Goal: Information Seeking & Learning: Learn about a topic

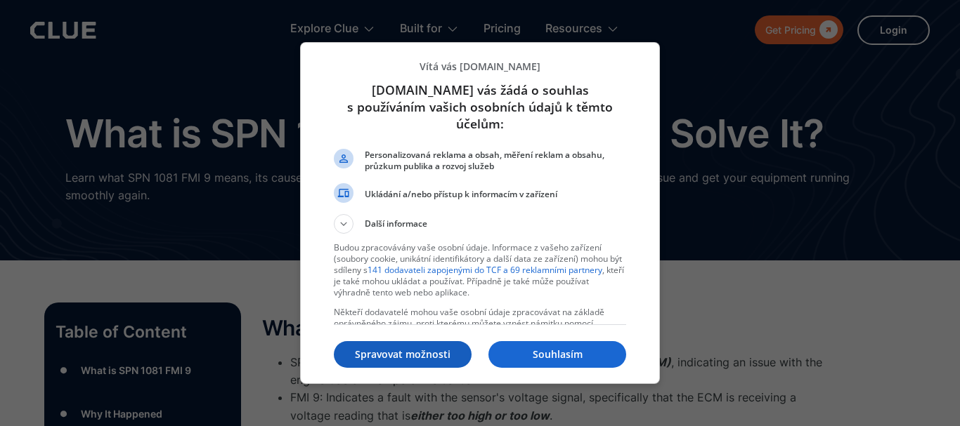
click at [407, 354] on p "Spravovat možnosti" at bounding box center [403, 355] width 138 height 14
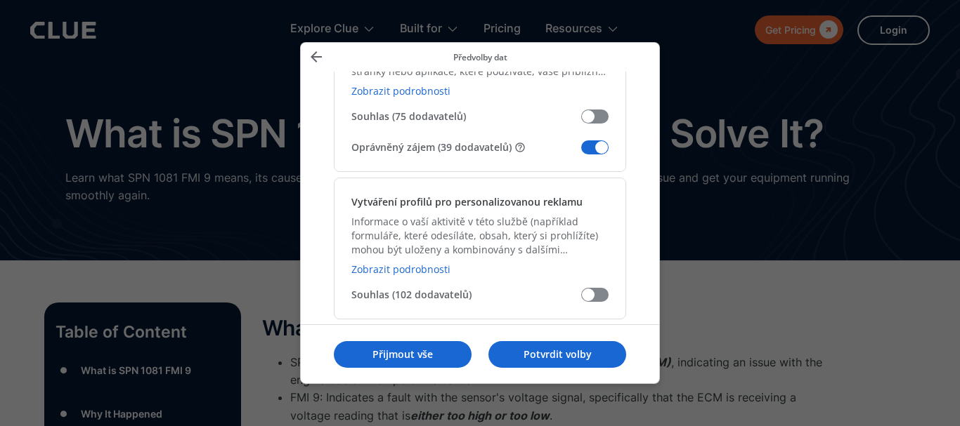
scroll to position [381, 0]
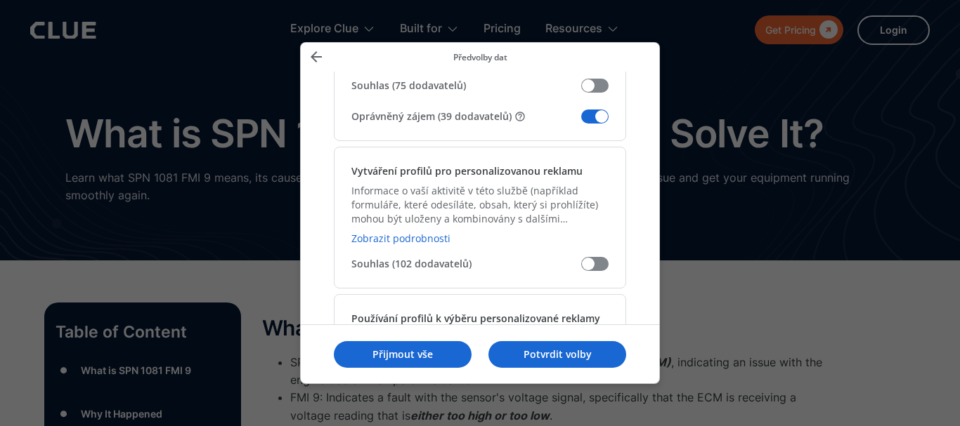
click at [587, 120] on span "Správa dat" at bounding box center [594, 117] width 27 height 14
click at [581, 122] on input "Oprávněný zájem (39 dodavatelů)" at bounding box center [581, 122] width 0 height 0
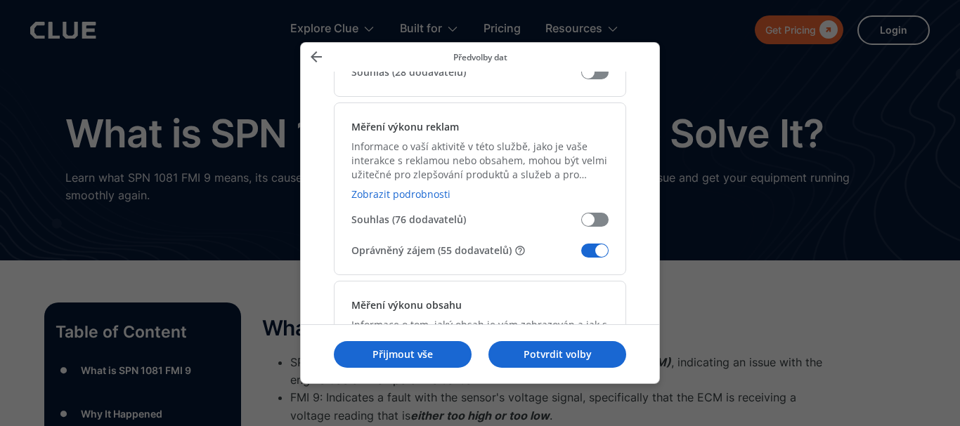
scroll to position [1101, 0]
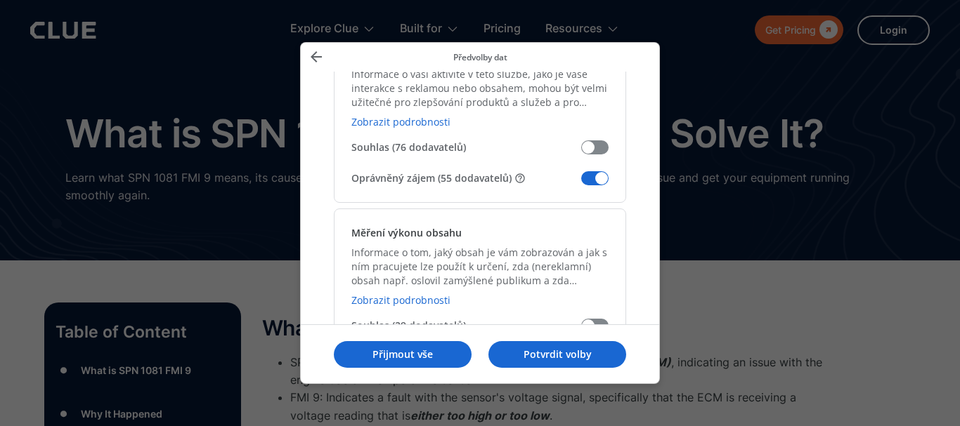
click at [591, 177] on span "Správa dat" at bounding box center [594, 178] width 27 height 14
click at [581, 183] on input "Oprávněný zájem (55 dodavatelů)" at bounding box center [581, 183] width 0 height 0
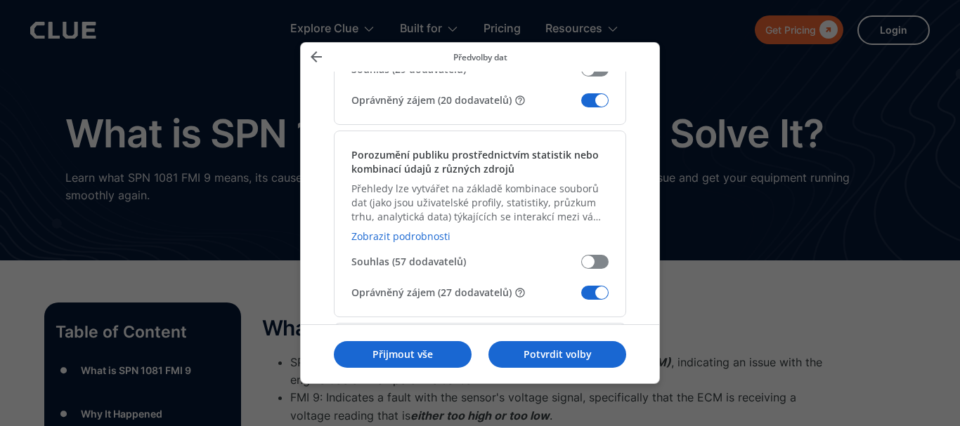
scroll to position [1368, 0]
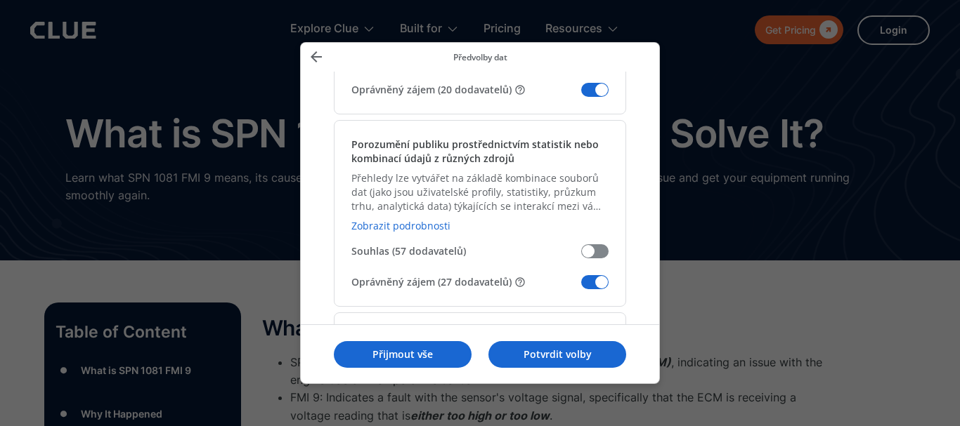
click at [590, 93] on span "Správa dat" at bounding box center [594, 90] width 27 height 14
click at [581, 95] on input "Oprávněný zájem (20 dodavatelů)" at bounding box center [581, 95] width 0 height 0
click at [587, 276] on span "Správa dat" at bounding box center [594, 282] width 27 height 14
click at [581, 287] on input "Oprávněný zájem (27 dodavatelů)" at bounding box center [581, 287] width 0 height 0
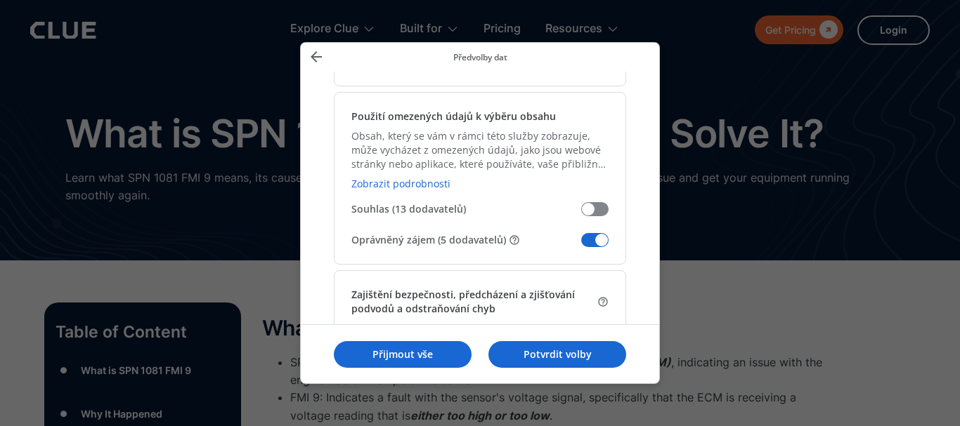
scroll to position [1818, 0]
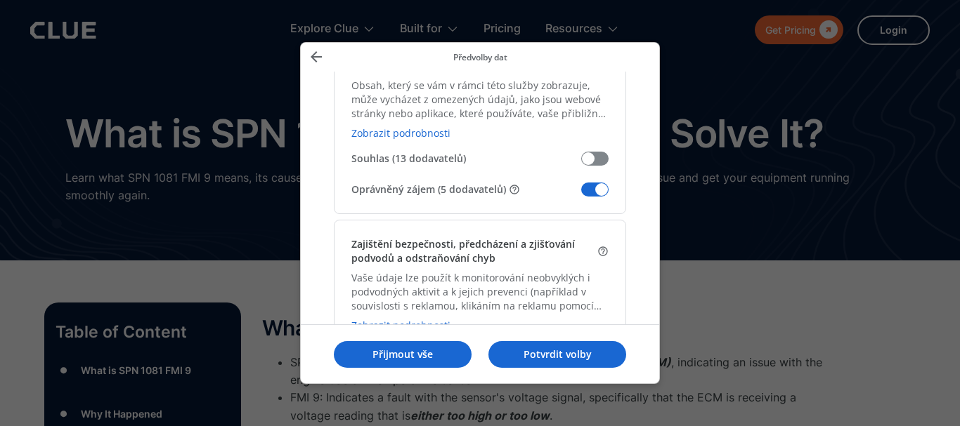
click at [310, 52] on icon "Zpět" at bounding box center [316, 56] width 17 height 17
